Goal: Browse casually

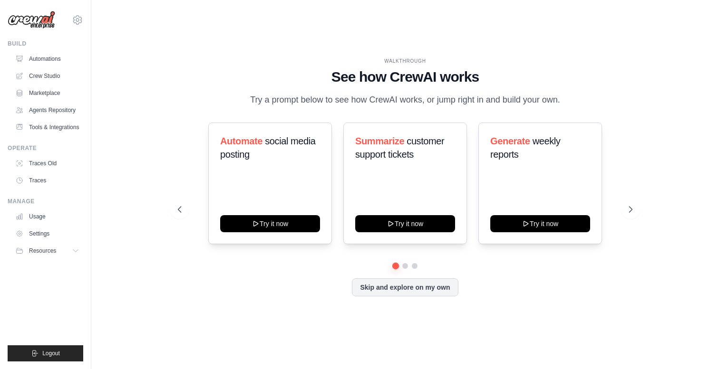
click at [204, 17] on div "WALKTHROUGH See how [PERSON_NAME] works Try a prompt below to see how [PERSON_N…" at bounding box center [404, 185] width 597 height 350
click at [236, 20] on div "WALKTHROUGH See how [PERSON_NAME] works Try a prompt below to see how [PERSON_N…" at bounding box center [404, 185] width 597 height 350
